Goal: Transaction & Acquisition: Subscribe to service/newsletter

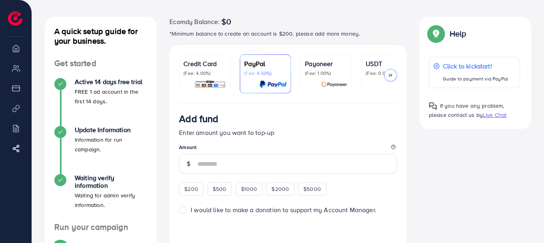
scroll to position [33, 0]
click at [373, 74] on p "(Fee: 0.00%)" at bounding box center [387, 73] width 42 height 6
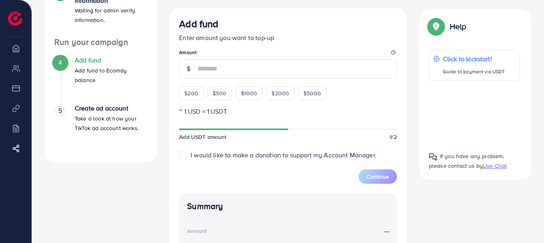
scroll to position [219, 0]
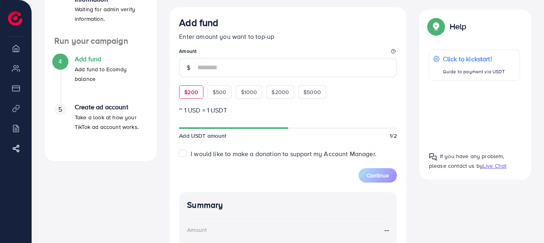
click at [193, 96] on span "$200" at bounding box center [191, 92] width 14 height 8
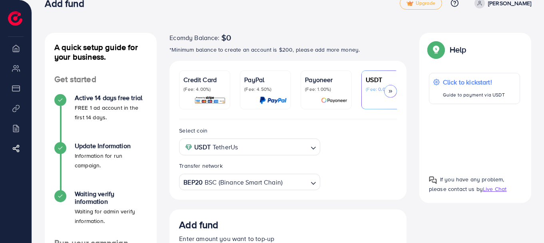
scroll to position [1, 0]
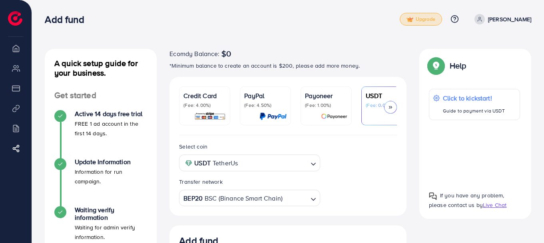
click at [427, 20] on span "Upgrade" at bounding box center [421, 19] width 29 height 6
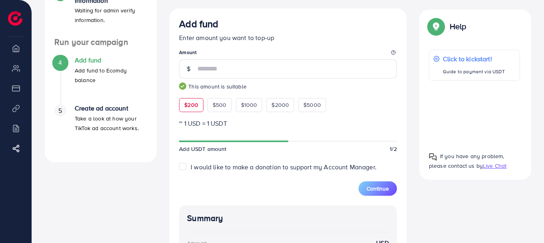
scroll to position [217, 0]
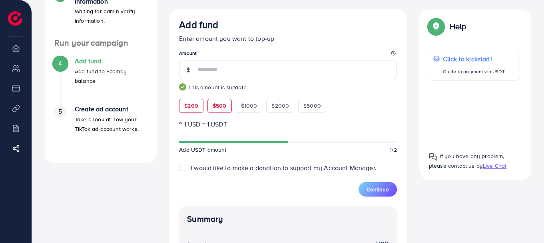
click at [218, 104] on span "$500" at bounding box center [220, 106] width 14 height 8
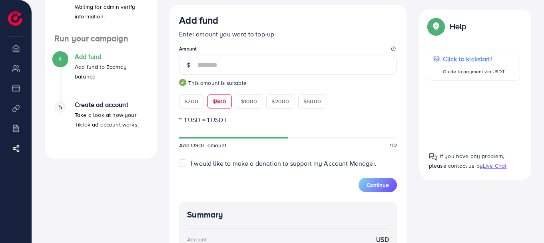
scroll to position [219, 0]
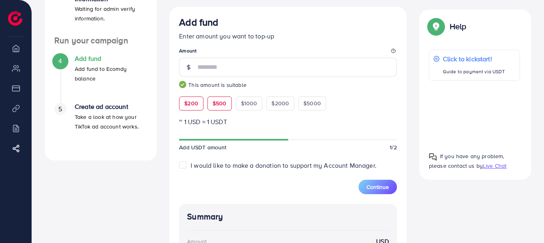
click at [193, 104] on span "$200" at bounding box center [191, 103] width 14 height 8
type input "***"
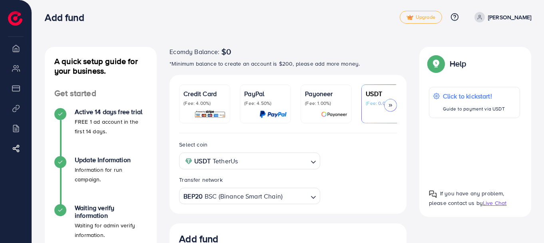
scroll to position [0, 0]
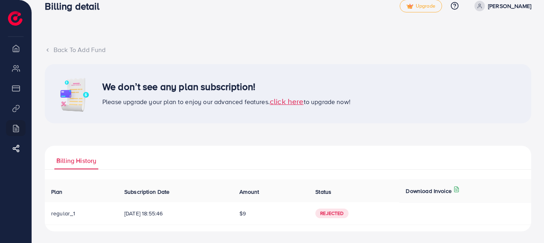
scroll to position [14, 0]
click at [289, 102] on span "click here" at bounding box center [287, 101] width 34 height 11
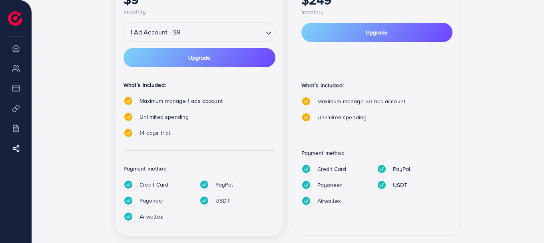
scroll to position [220, 0]
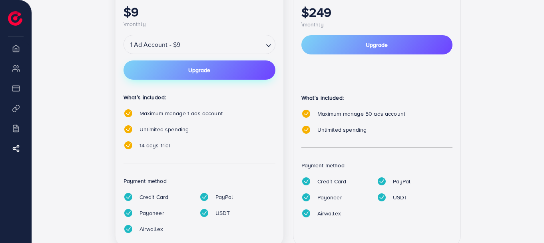
click at [247, 74] on button "Upgrade" at bounding box center [200, 69] width 152 height 19
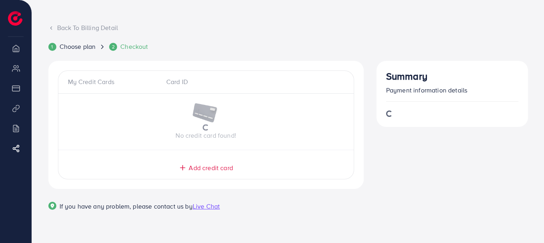
scroll to position [40, 0]
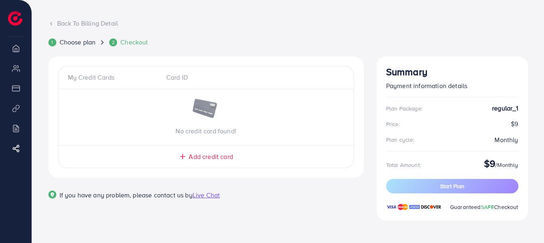
click at [219, 195] on span "Live Chat" at bounding box center [206, 194] width 27 height 9
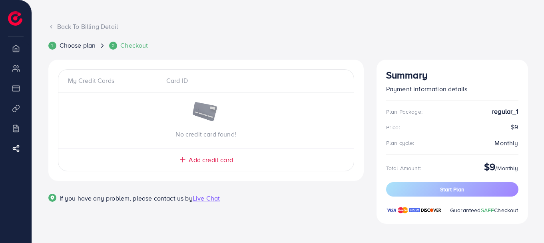
scroll to position [37, 0]
